Goal: Information Seeking & Learning: Learn about a topic

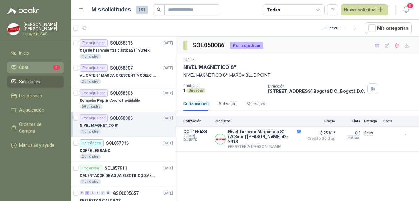
click at [34, 68] on li "Chat 3" at bounding box center [35, 67] width 49 height 7
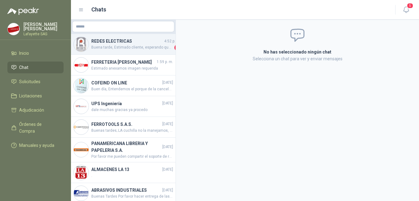
click at [131, 50] on span "Buena tarde, Estimado cliente, esperando que se encuentre bien, informo que las…" at bounding box center [132, 47] width 82 height 6
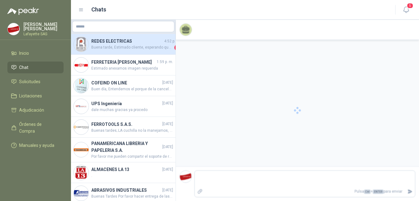
scroll to position [198, 0]
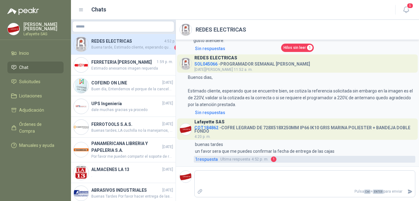
click at [274, 159] on span "1" at bounding box center [274, 159] width 6 height 6
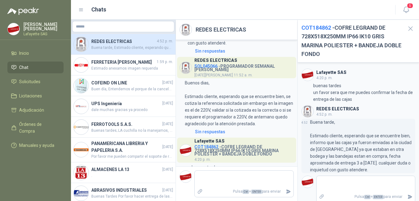
scroll to position [5, 0]
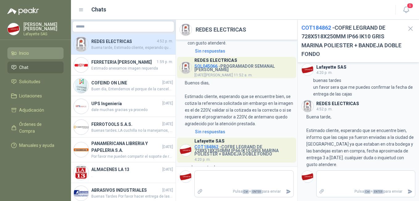
click at [22, 53] on span "Inicio" at bounding box center [24, 53] width 10 height 7
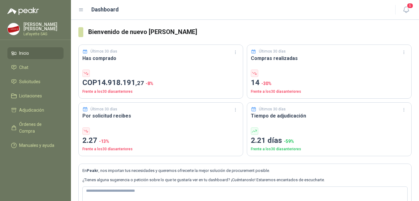
click at [41, 74] on ul "Inicio Chat Solicitudes Licitaciones Adjudicación Órdenes de Compra Manuales y …" at bounding box center [35, 100] width 71 height 106
click at [32, 67] on li "Chat" at bounding box center [35, 67] width 49 height 7
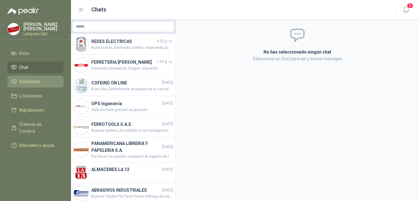
click at [44, 82] on li "Solicitudes" at bounding box center [35, 81] width 49 height 7
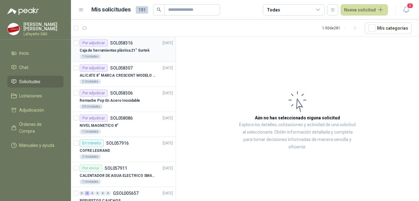
click at [126, 58] on div "1 Unidades" at bounding box center [127, 56] width 94 height 5
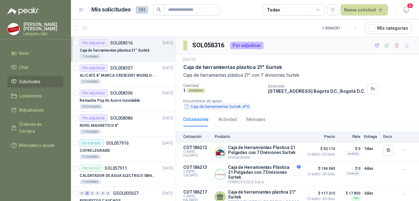
click at [209, 106] on button "Caja de herramientas Surtek.JPG" at bounding box center [216, 106] width 67 height 6
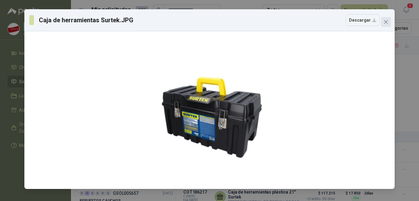
click at [387, 22] on icon "close" at bounding box center [387, 22] width 4 height 4
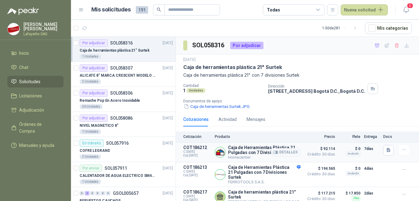
scroll to position [23, 0]
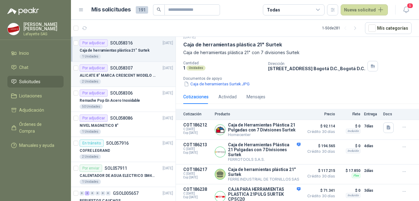
click at [127, 78] on p "ALICATE 8" MARCA CRESCENT MODELO 38008tv" at bounding box center [118, 76] width 77 height 6
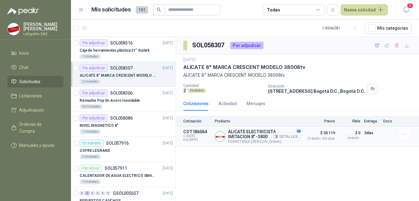
click at [287, 138] on button "Detalles" at bounding box center [286, 136] width 29 height 8
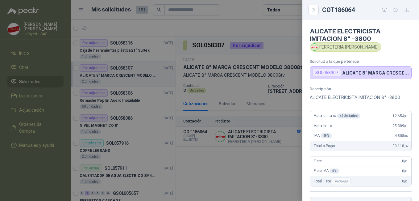
drag, startPoint x: 320, startPoint y: 100, endPoint x: 319, endPoint y: 105, distance: 4.7
click at [320, 101] on div "Descripción ALICATE ELECTRICISTA IMITACION 8" -3800 Valor unitario x 2 Unidades…" at bounding box center [361, 156] width 117 height 141
click at [269, 155] on div at bounding box center [209, 100] width 419 height 201
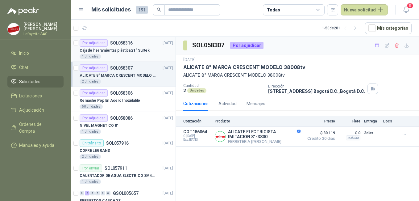
click at [126, 47] on div "Caja de herramientas plástica 21" Surtek" at bounding box center [127, 50] width 94 height 7
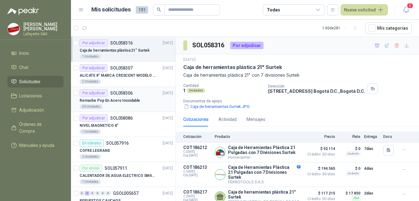
click at [127, 100] on p "Remache Pop En Acero Inoxidable" at bounding box center [110, 101] width 61 height 6
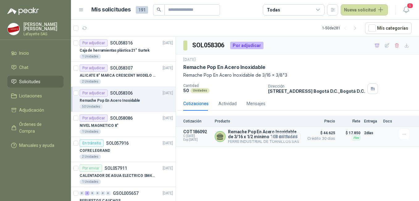
click at [293, 138] on button "Detalles" at bounding box center [286, 136] width 29 height 8
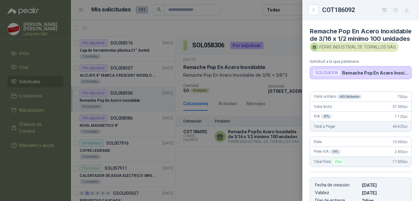
click at [283, 148] on div at bounding box center [209, 100] width 419 height 201
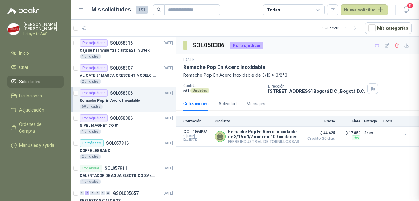
scroll to position [117, 0]
click at [129, 122] on div "NIVEL MAGNETICO 8"" at bounding box center [127, 125] width 94 height 7
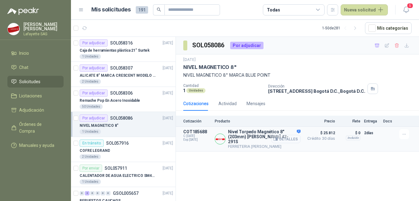
click at [284, 137] on button "Detalles" at bounding box center [286, 139] width 29 height 8
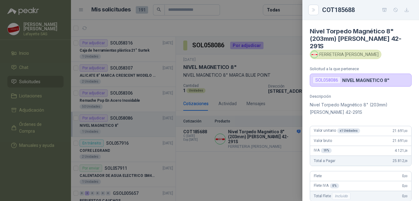
scroll to position [134, 0]
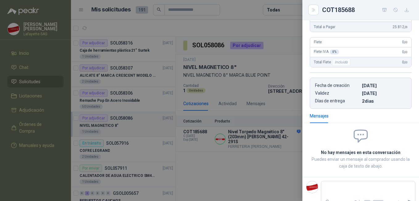
click at [236, 147] on div at bounding box center [209, 100] width 419 height 201
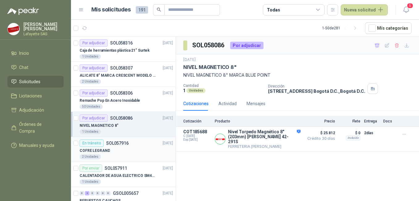
click at [137, 149] on div "COFRE LEGRAND" at bounding box center [127, 150] width 94 height 7
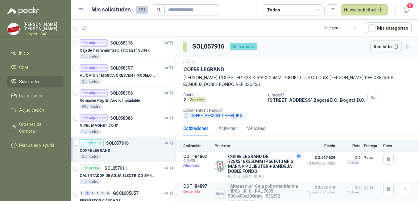
click at [212, 116] on button "COFRE [PERSON_NAME].JPG" at bounding box center [213, 115] width 60 height 6
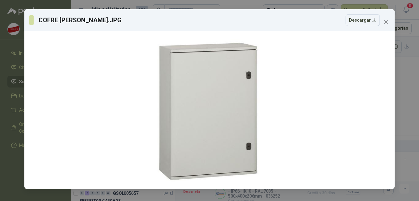
click at [408, 86] on div "COFRE [PERSON_NAME].JPG Descargar" at bounding box center [209, 100] width 419 height 201
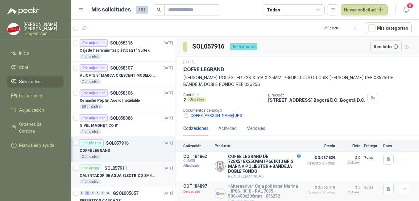
click at [132, 171] on div "Por enviar SOL057911 [DATE]" at bounding box center [127, 167] width 94 height 7
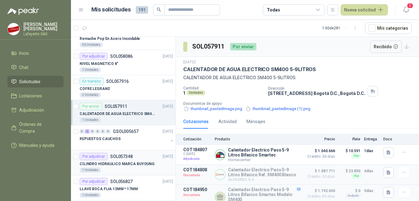
scroll to position [93, 0]
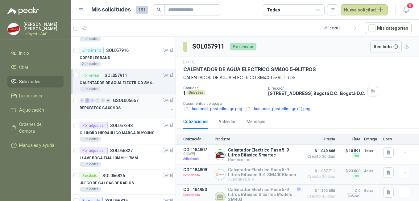
click at [119, 107] on div "REPUESTOS CAUCHOS" at bounding box center [124, 107] width 89 height 7
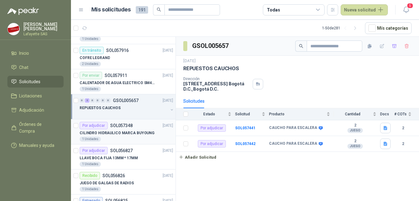
drag, startPoint x: 140, startPoint y: 141, endPoint x: 145, endPoint y: 140, distance: 5.3
click at [140, 140] on div "1 Unidades" at bounding box center [127, 139] width 94 height 5
